Goal: Task Accomplishment & Management: Manage account settings

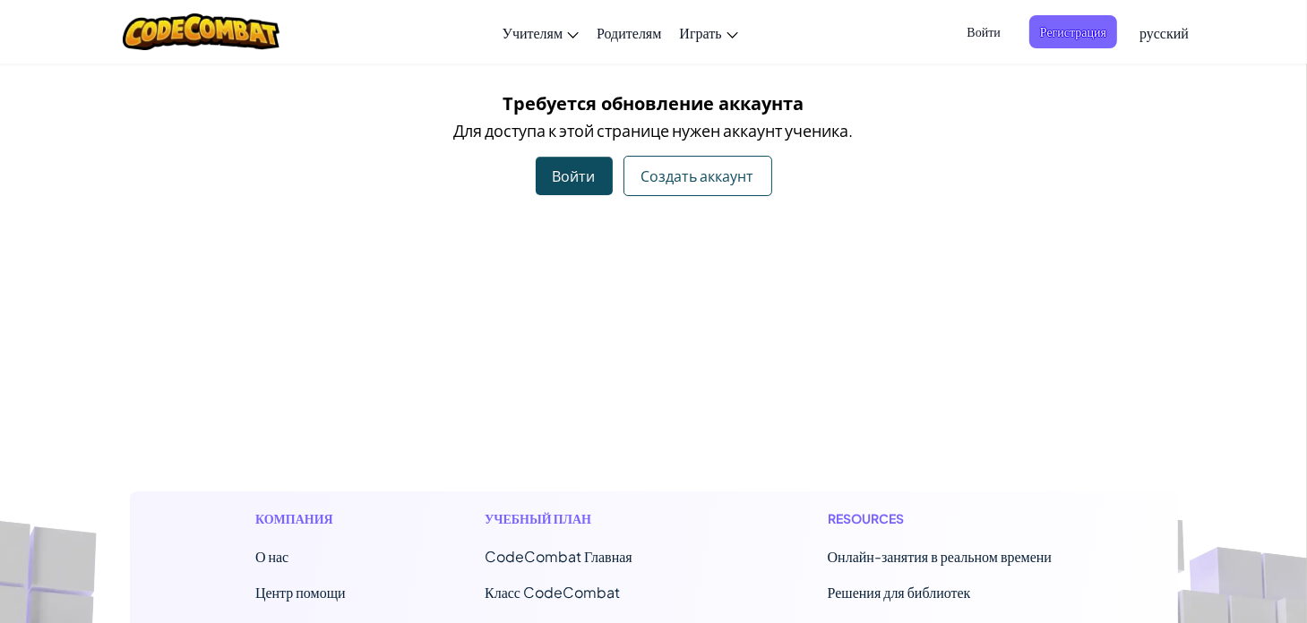
click at [570, 171] on div "Войти" at bounding box center [574, 176] width 77 height 39
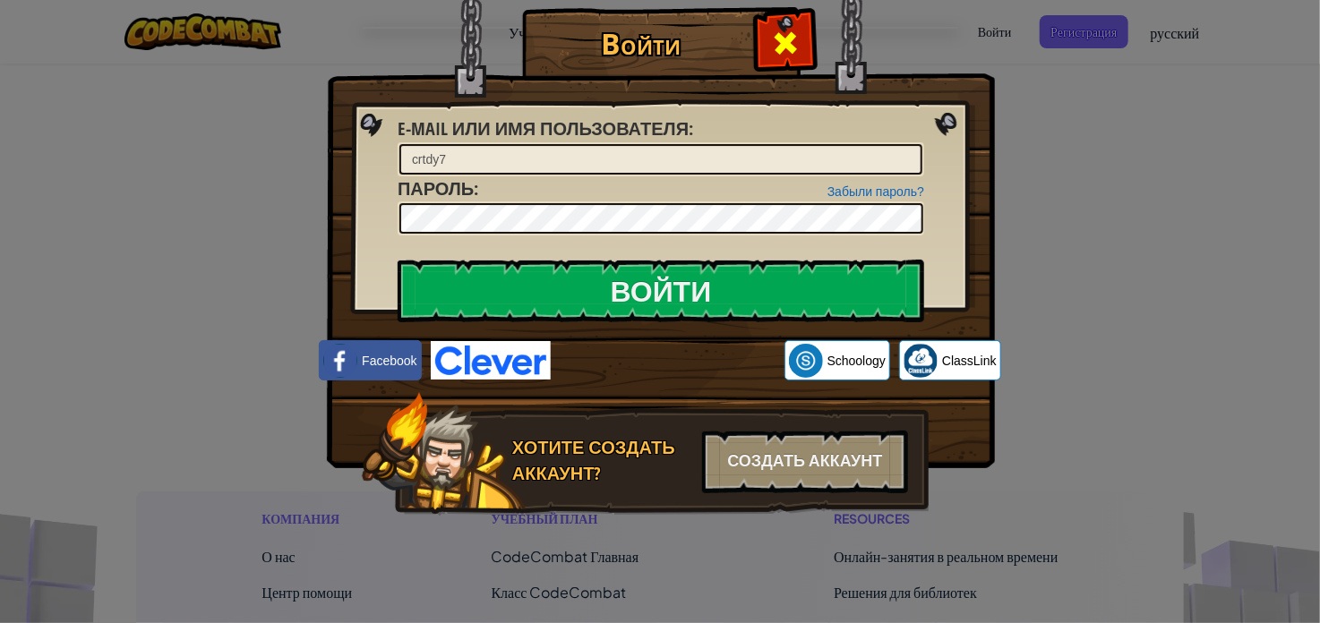
click at [767, 56] on div at bounding box center [785, 41] width 56 height 56
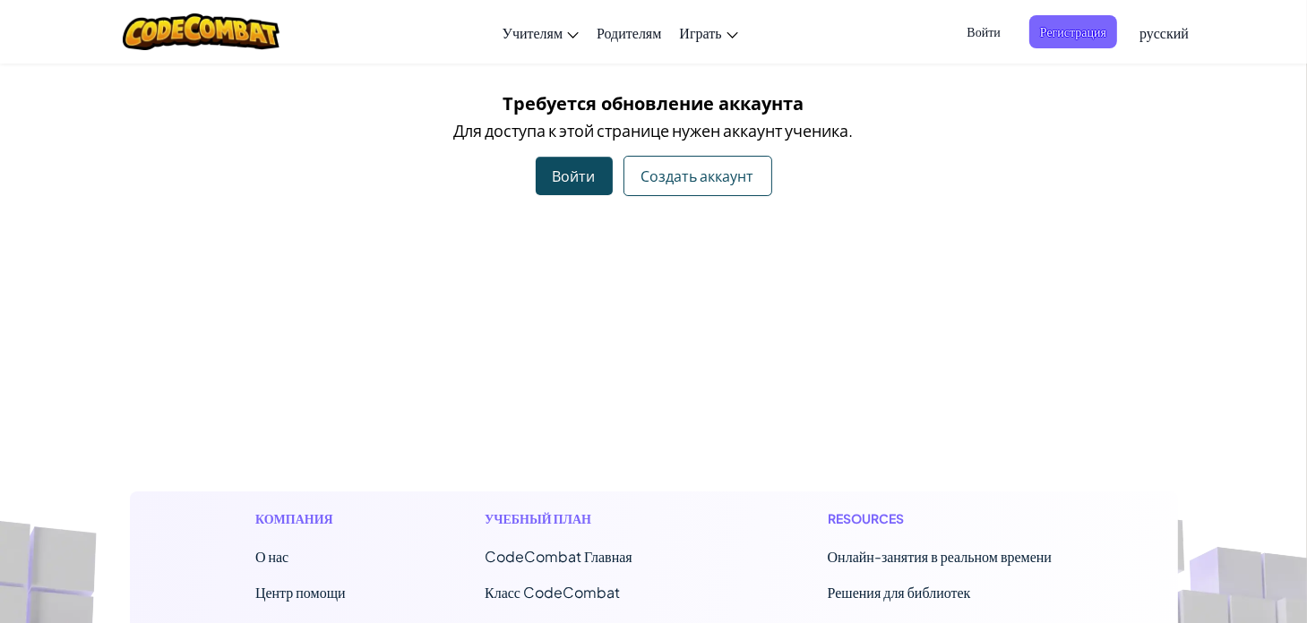
click at [989, 37] on span "Войти" at bounding box center [983, 31] width 55 height 33
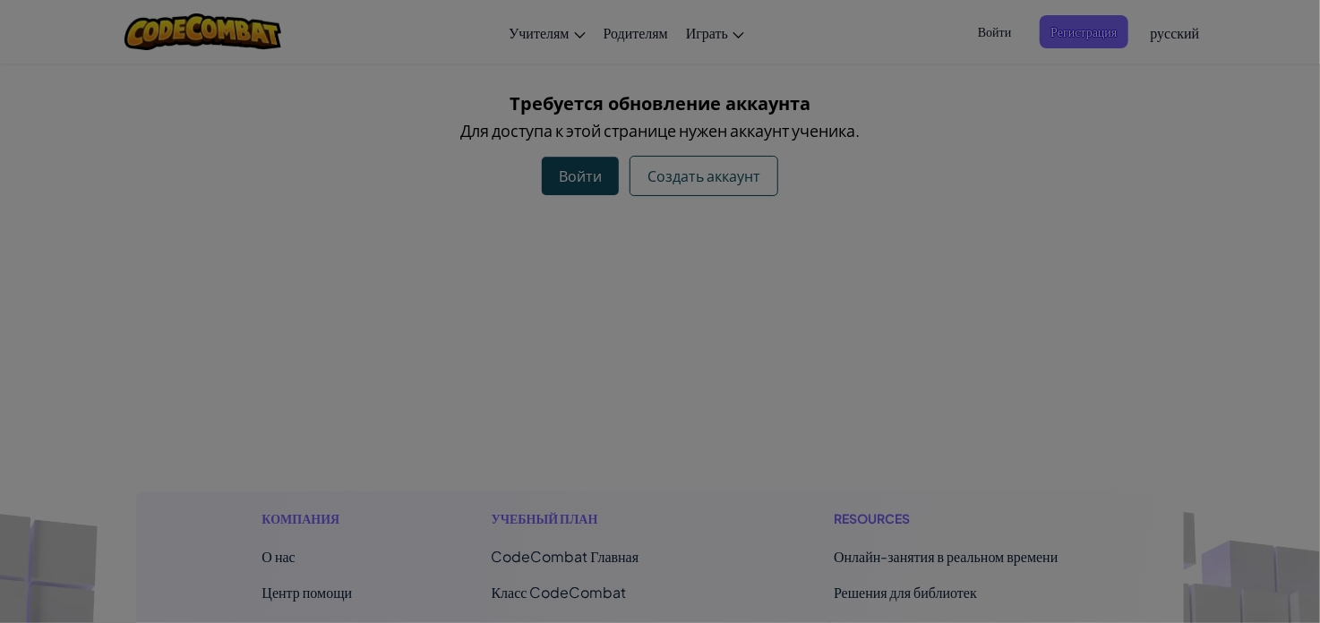
type input "crtdy7"
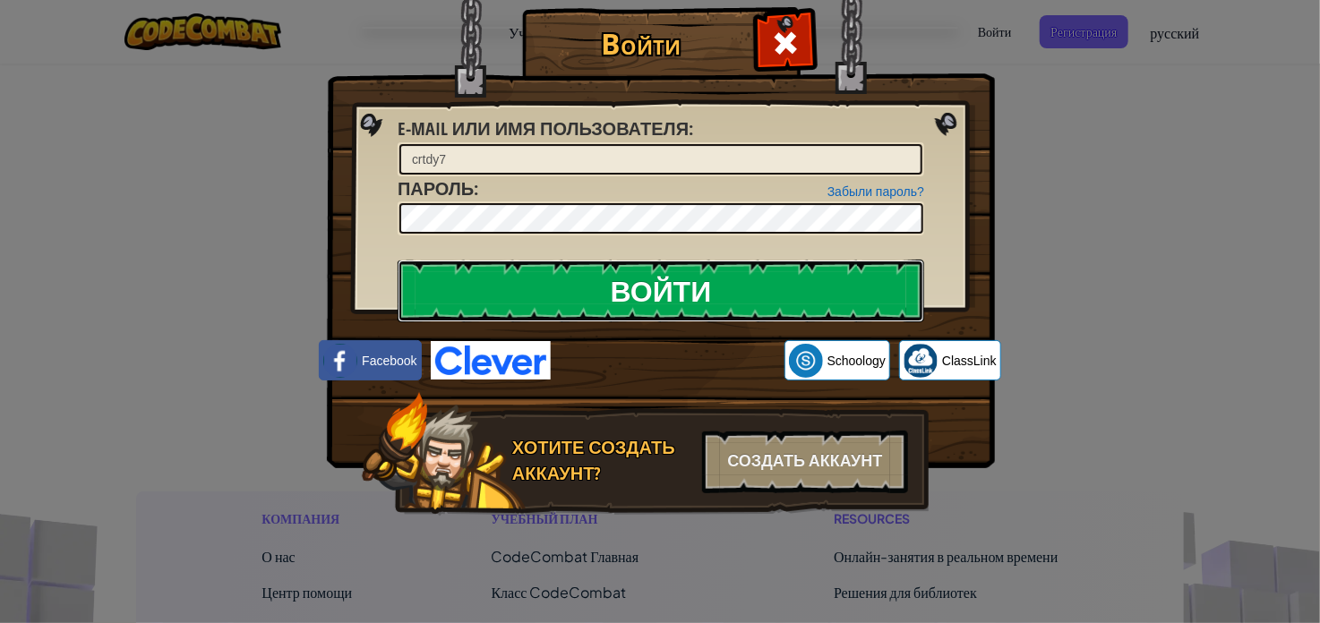
click at [835, 289] on input "Войти" at bounding box center [661, 291] width 527 height 63
